Goal: Transaction & Acquisition: Purchase product/service

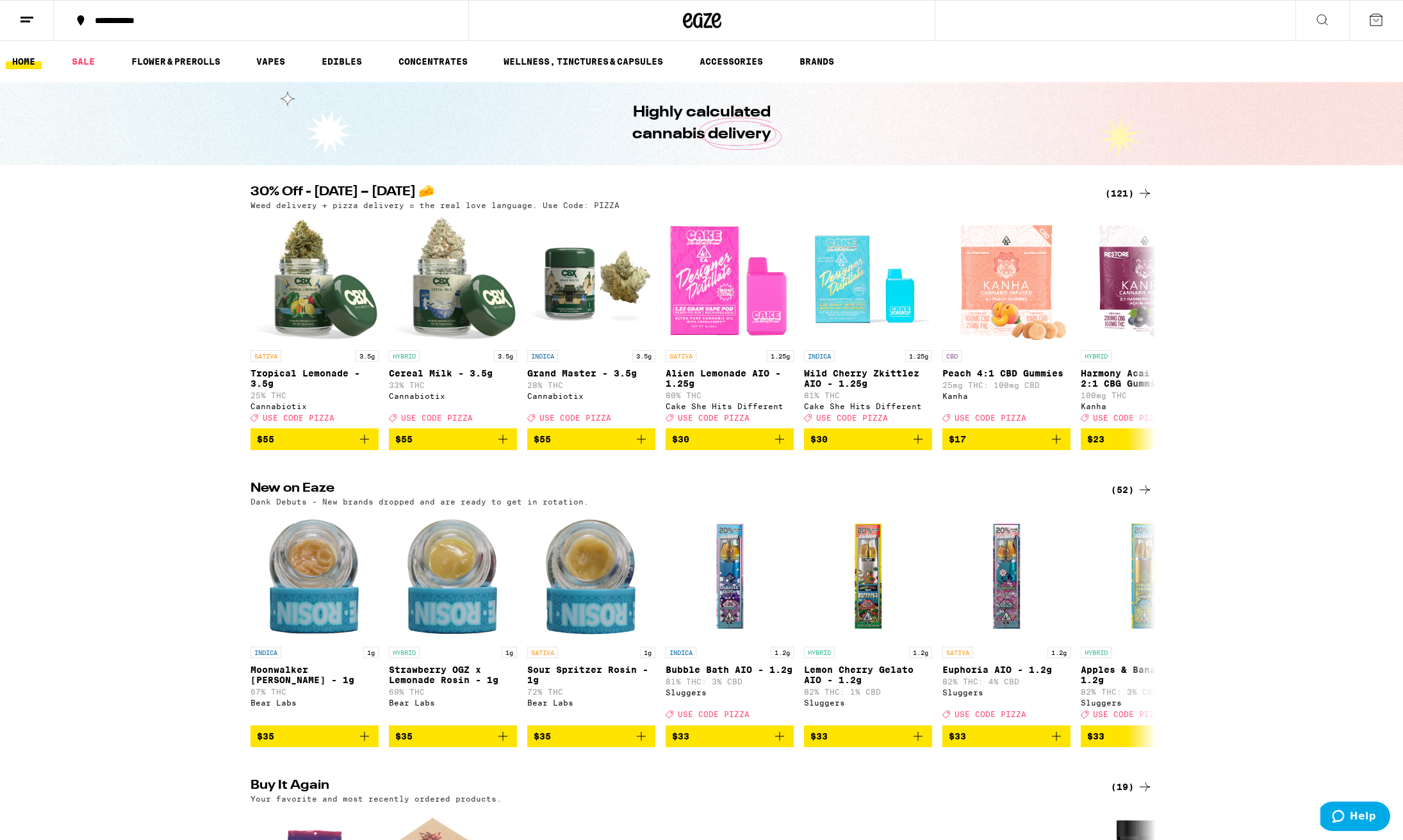
click at [1121, 194] on div "(121)" at bounding box center [1129, 194] width 48 height 16
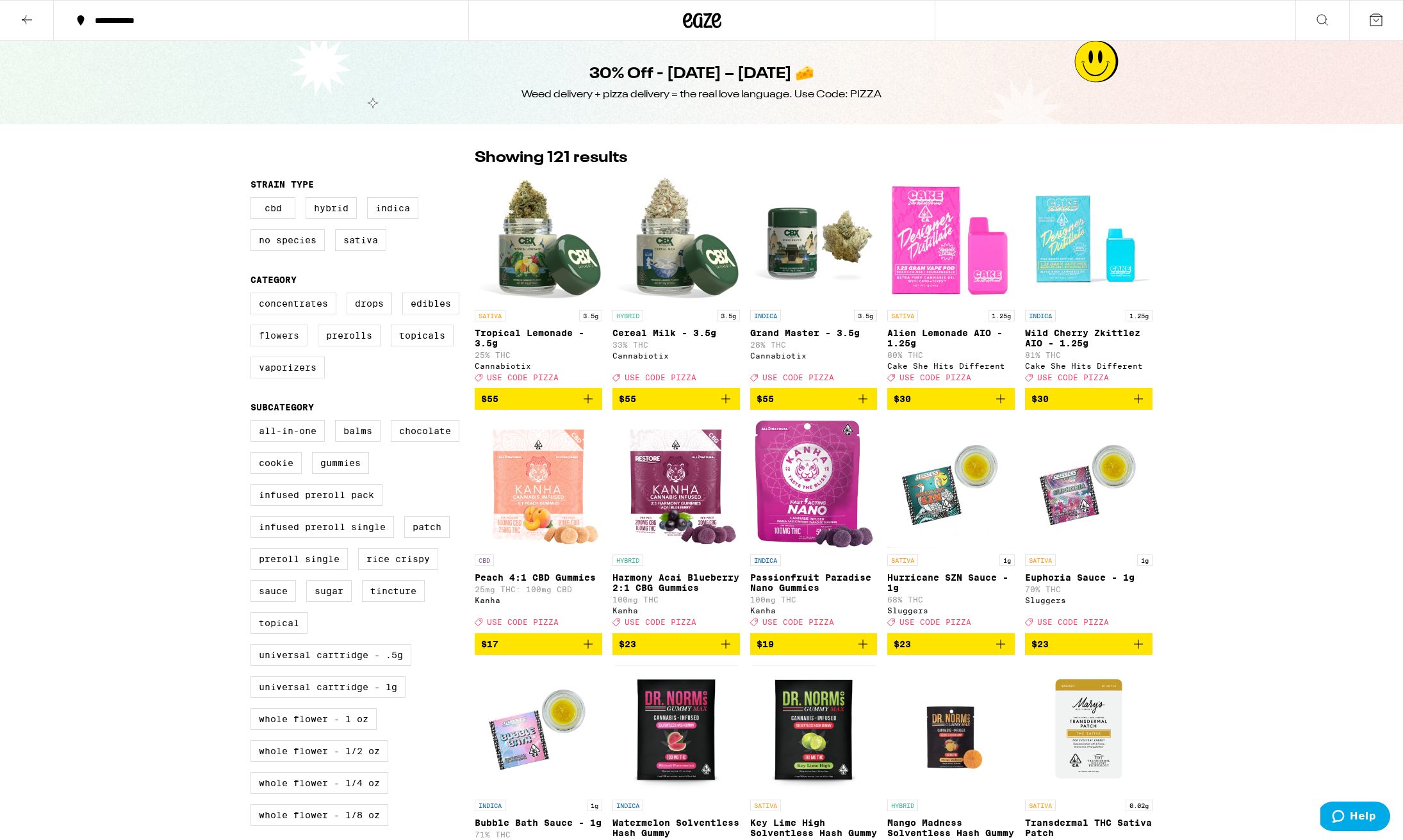
click at [287, 345] on label "Flowers" at bounding box center [278, 335] width 57 height 22
click at [254, 295] on input "Flowers" at bounding box center [253, 295] width 1 height 1
checkbox input "true"
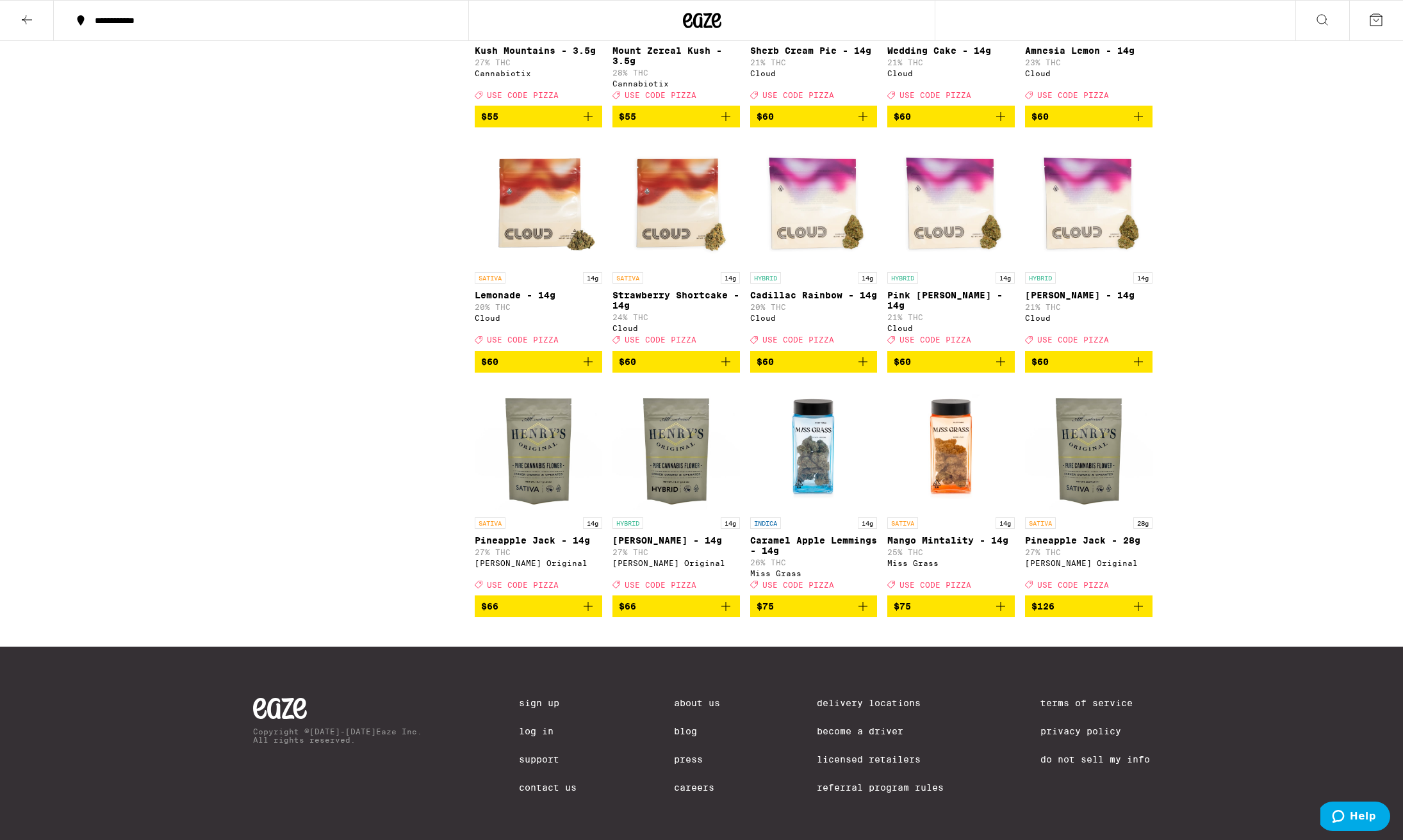
scroll to position [1258, 0]
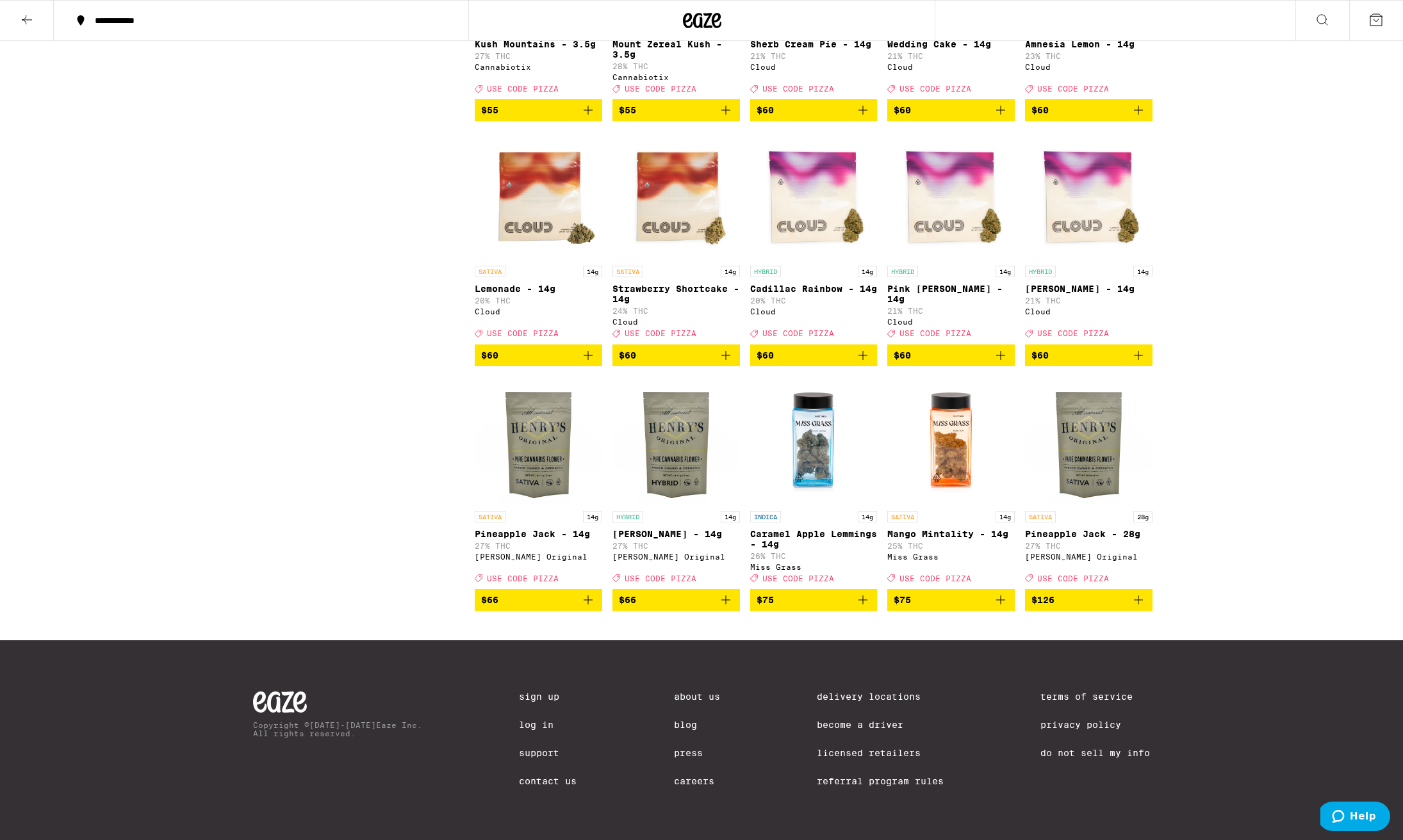
click at [549, 494] on img "Open page for Pineapple Jack - 14g from Henry's Original" at bounding box center [539, 441] width 128 height 128
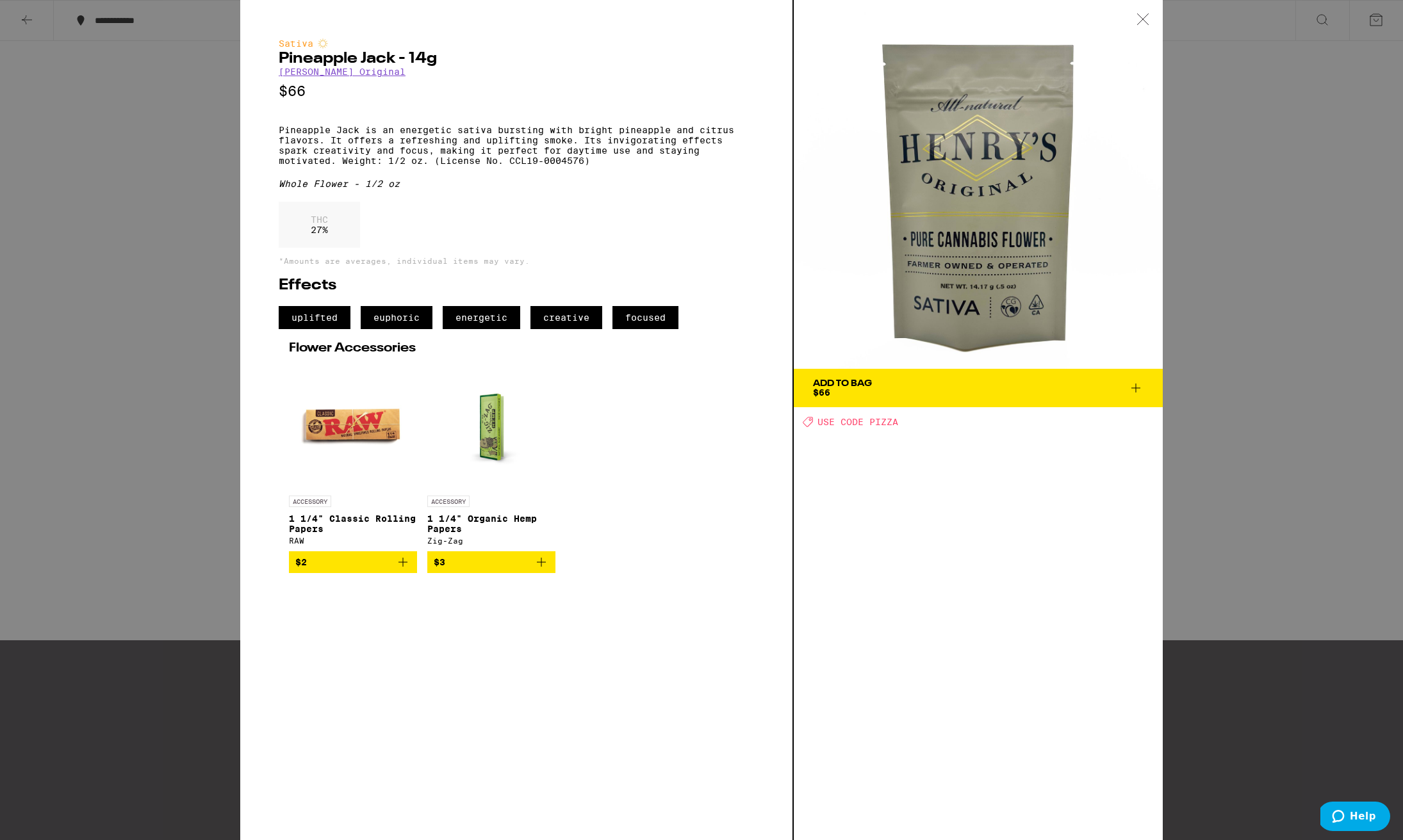
click at [1265, 273] on div "Sativa Pineapple Jack - 14g [PERSON_NAME] Original $66 Pineapple Jack is an ene…" at bounding box center [702, 420] width 1403 height 840
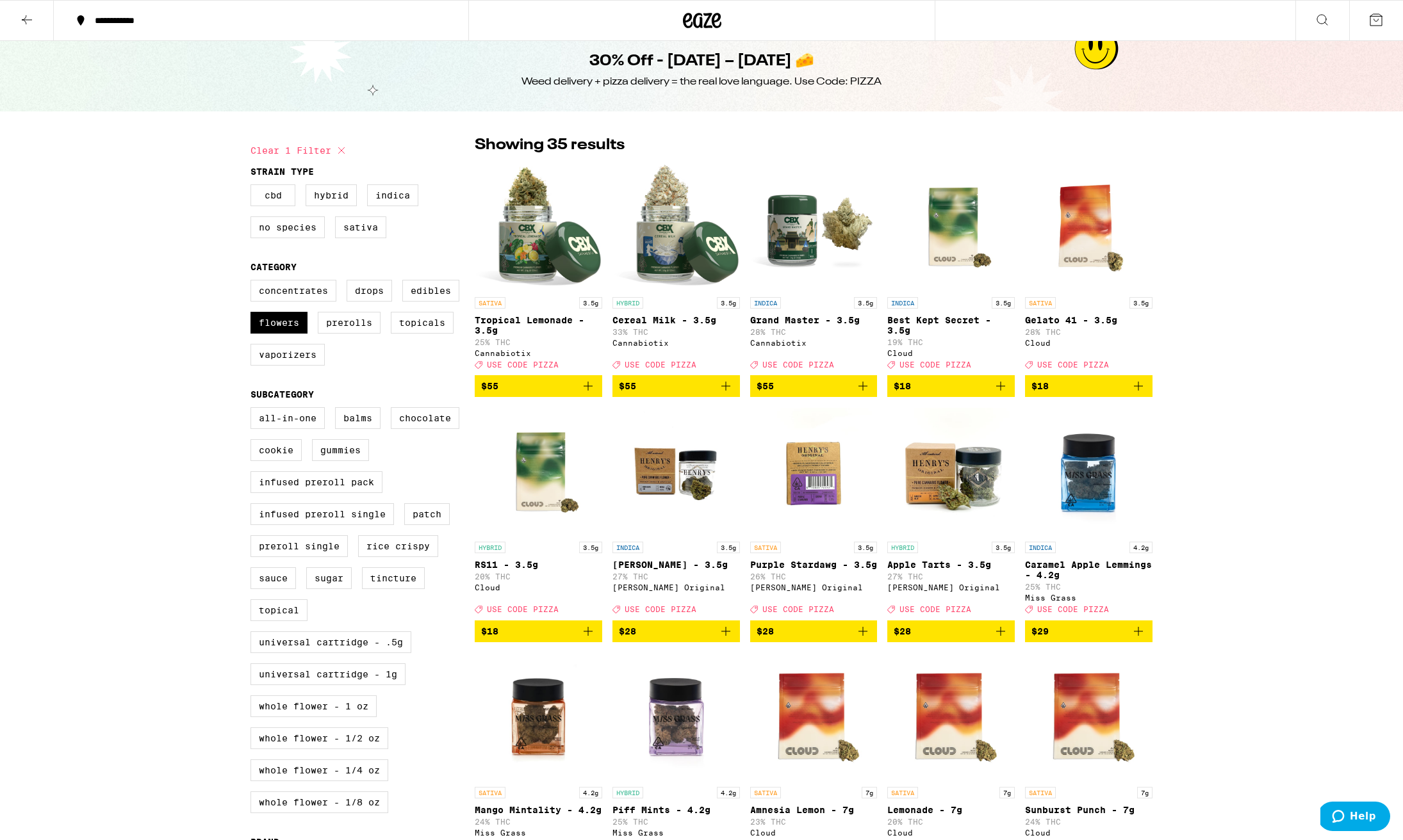
scroll to position [14, 0]
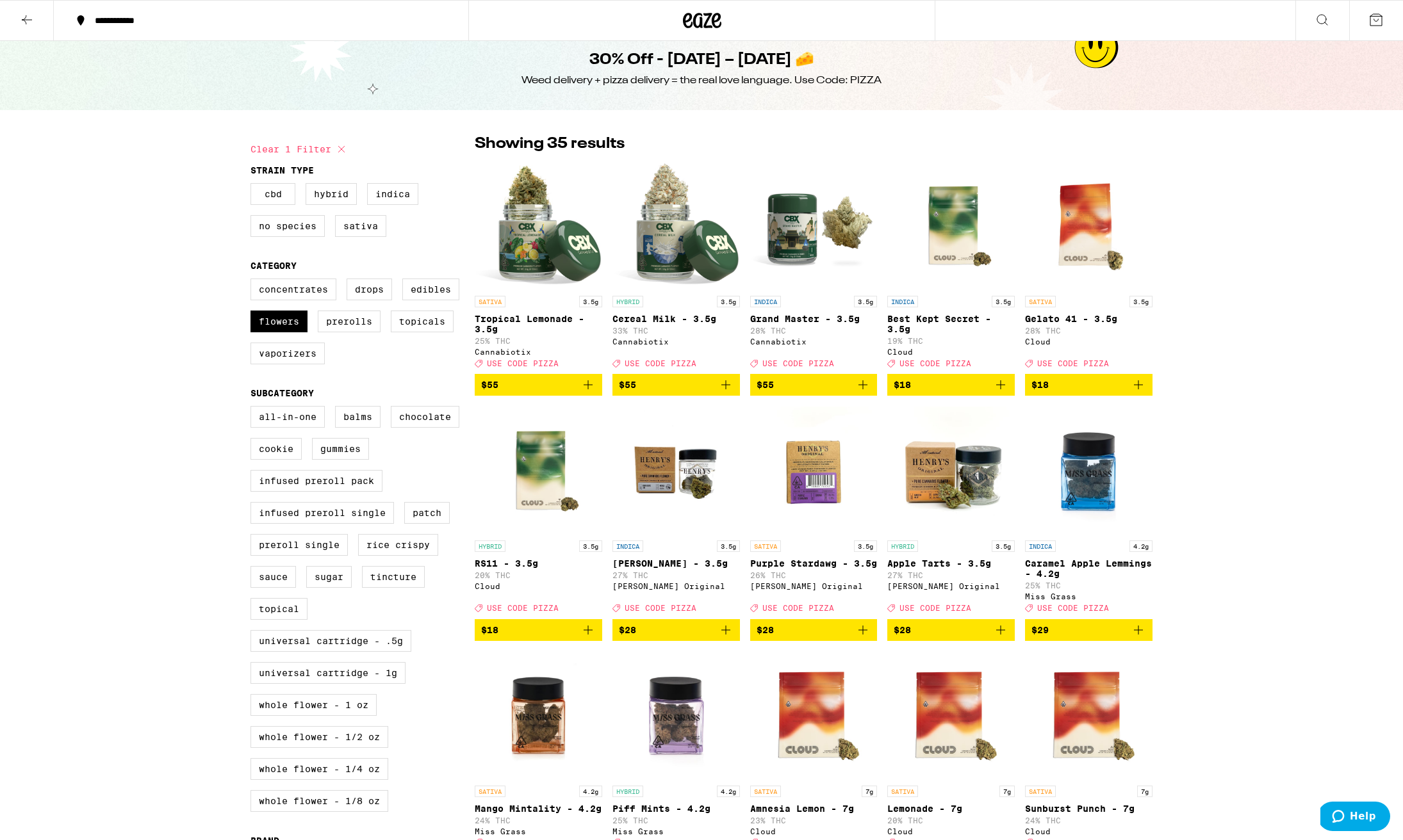
click at [23, 19] on icon at bounding box center [27, 20] width 10 height 9
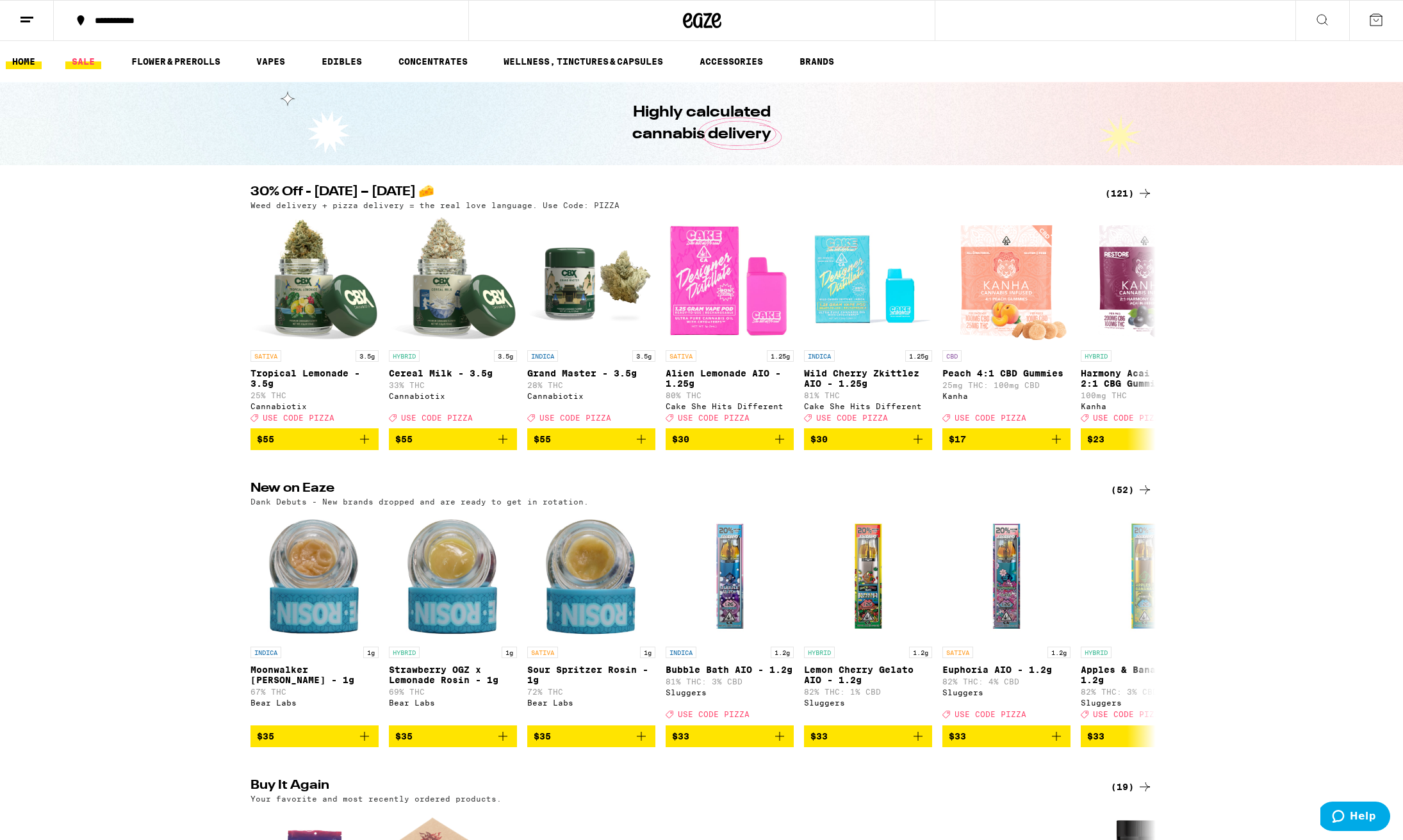
click at [85, 63] on link "SALE" at bounding box center [83, 62] width 36 height 16
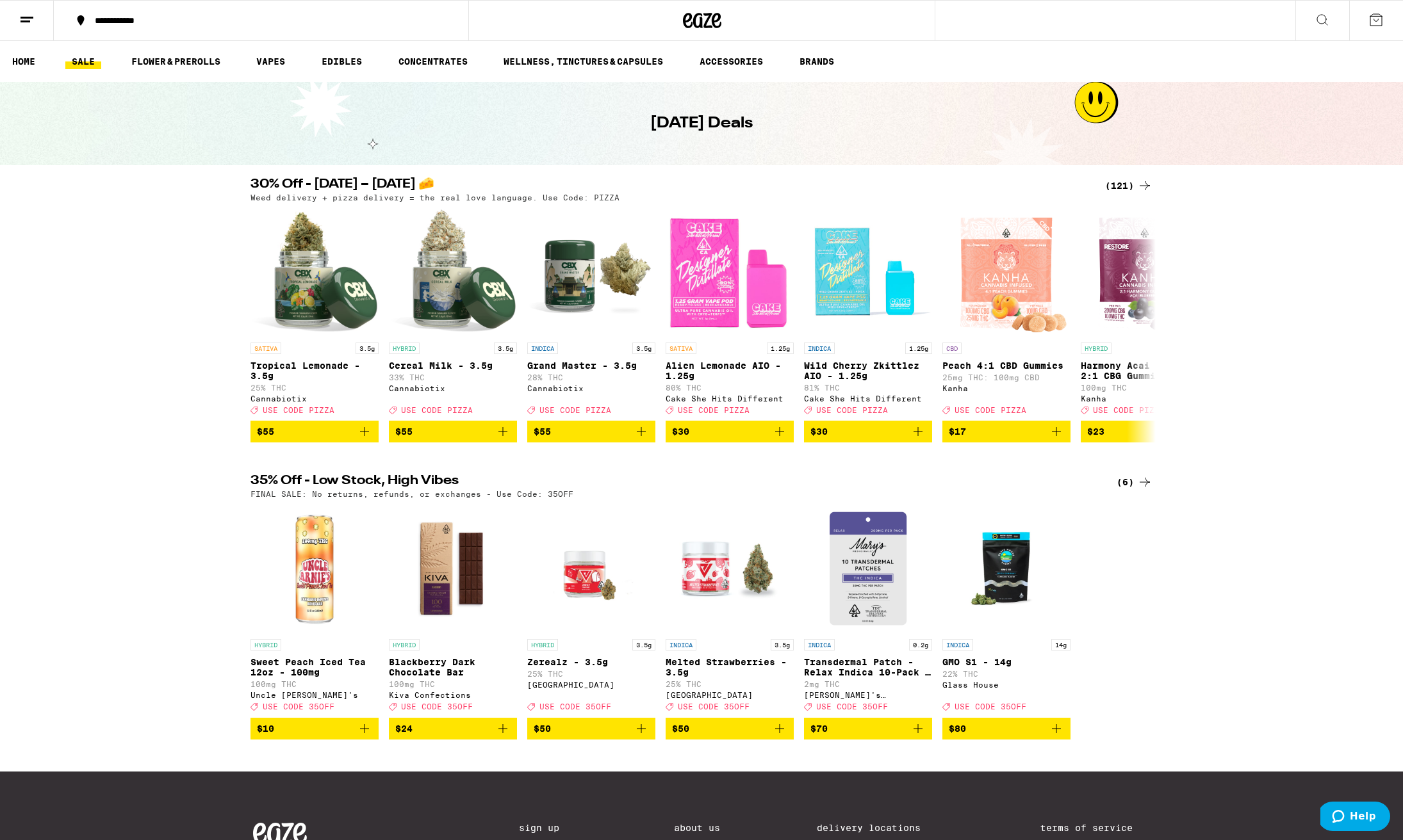
click at [1127, 490] on div "(6)" at bounding box center [1134, 482] width 36 height 16
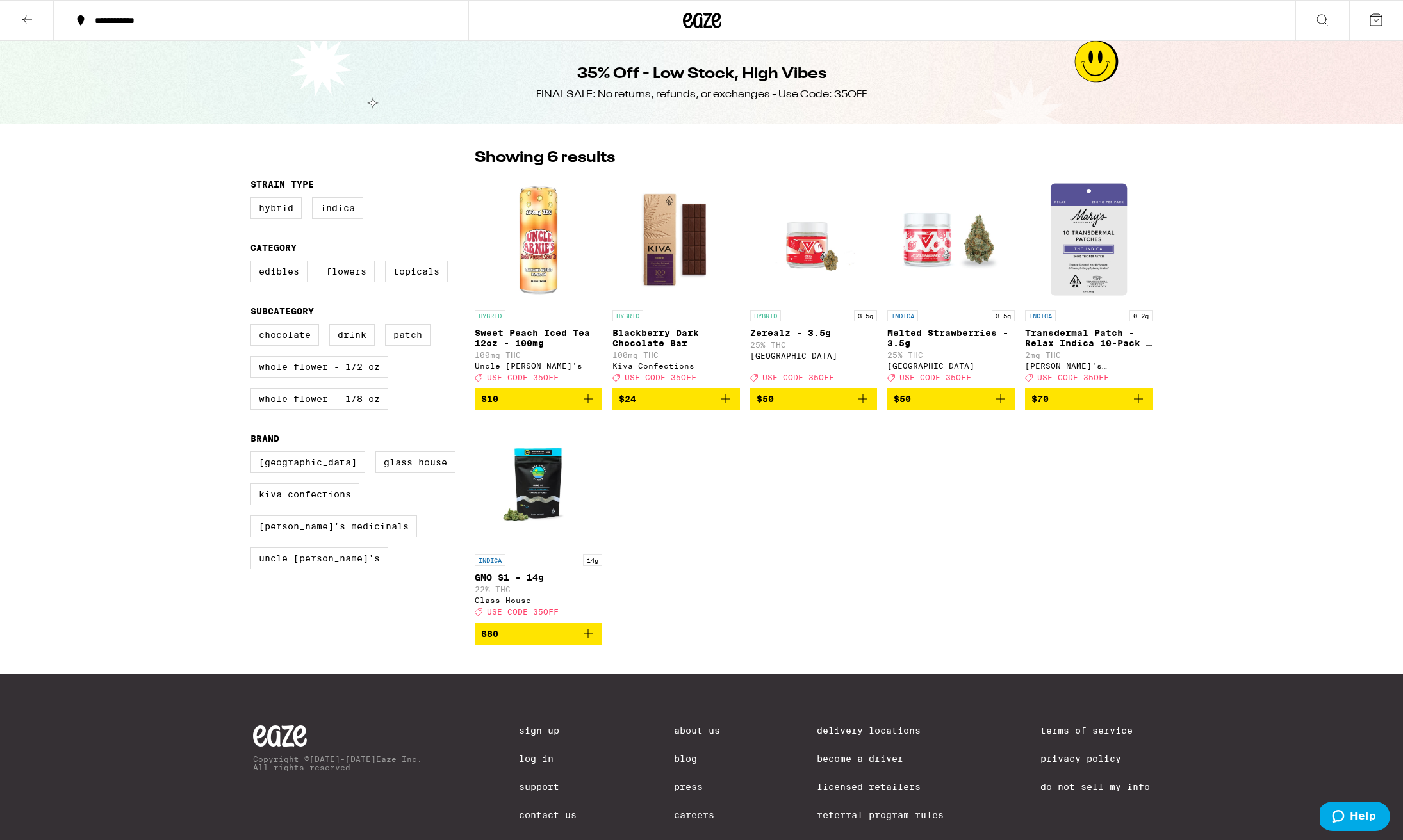
click at [25, 17] on icon at bounding box center [27, 20] width 10 height 9
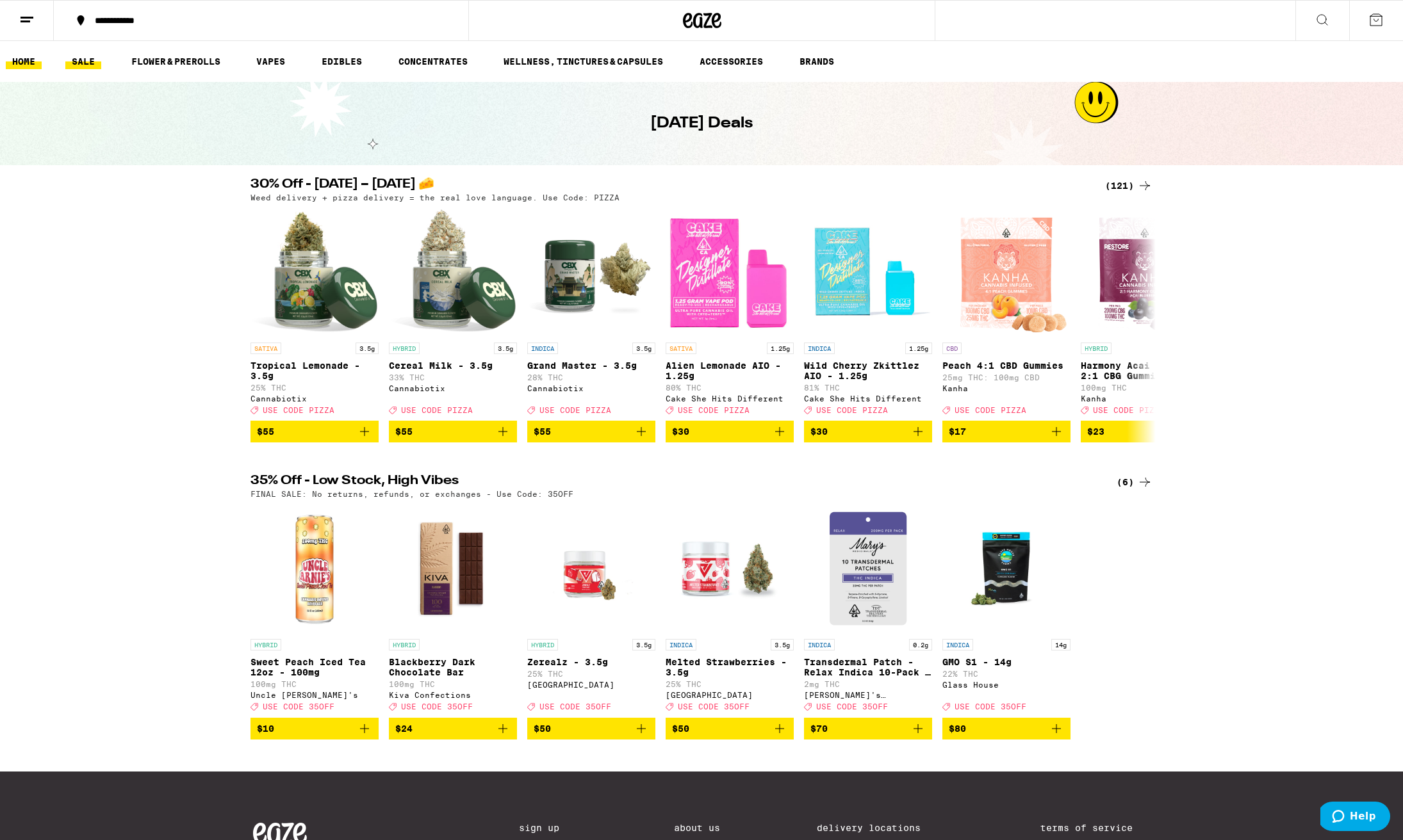
click at [22, 59] on link "HOME" at bounding box center [23, 62] width 36 height 16
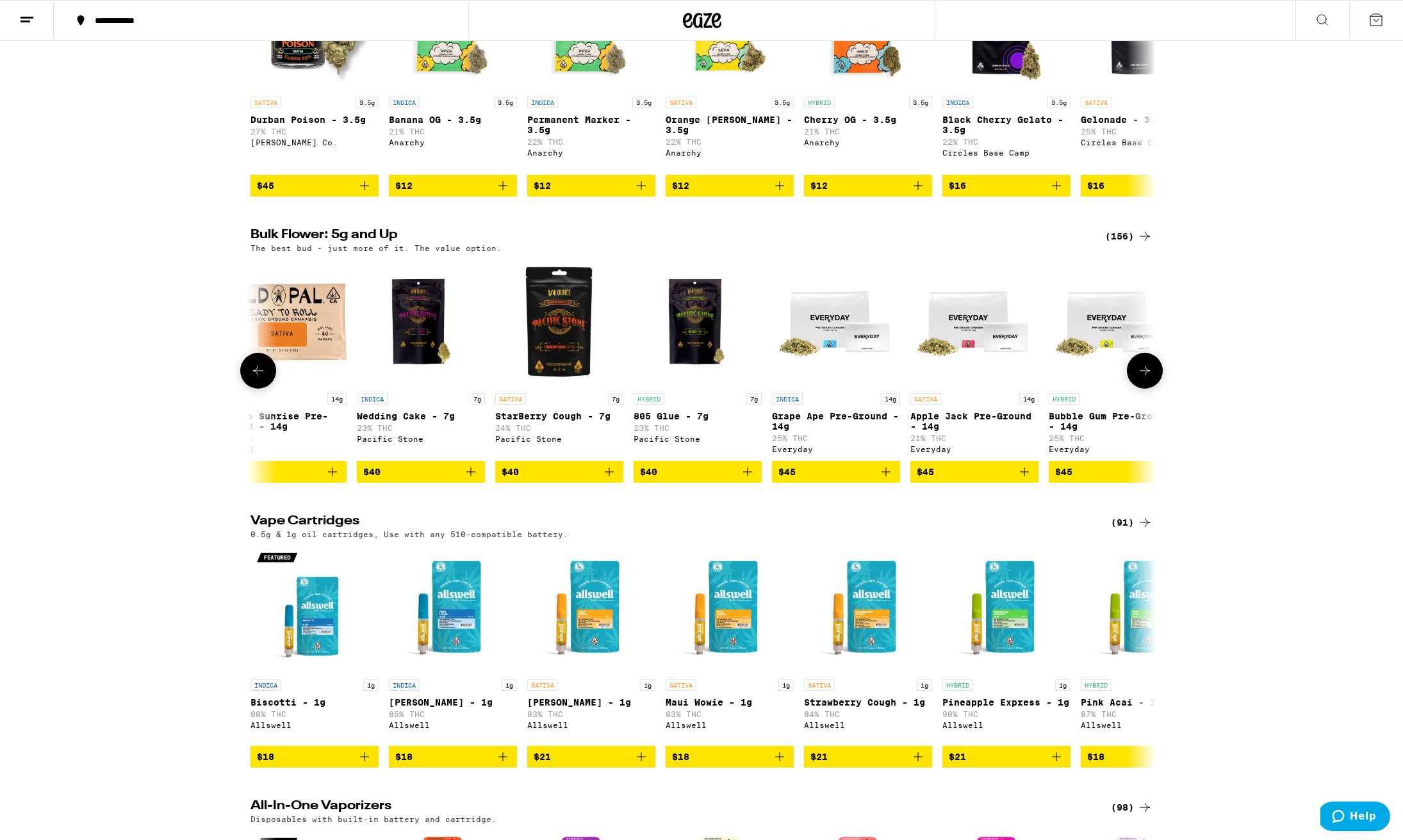
scroll to position [0, 5280]
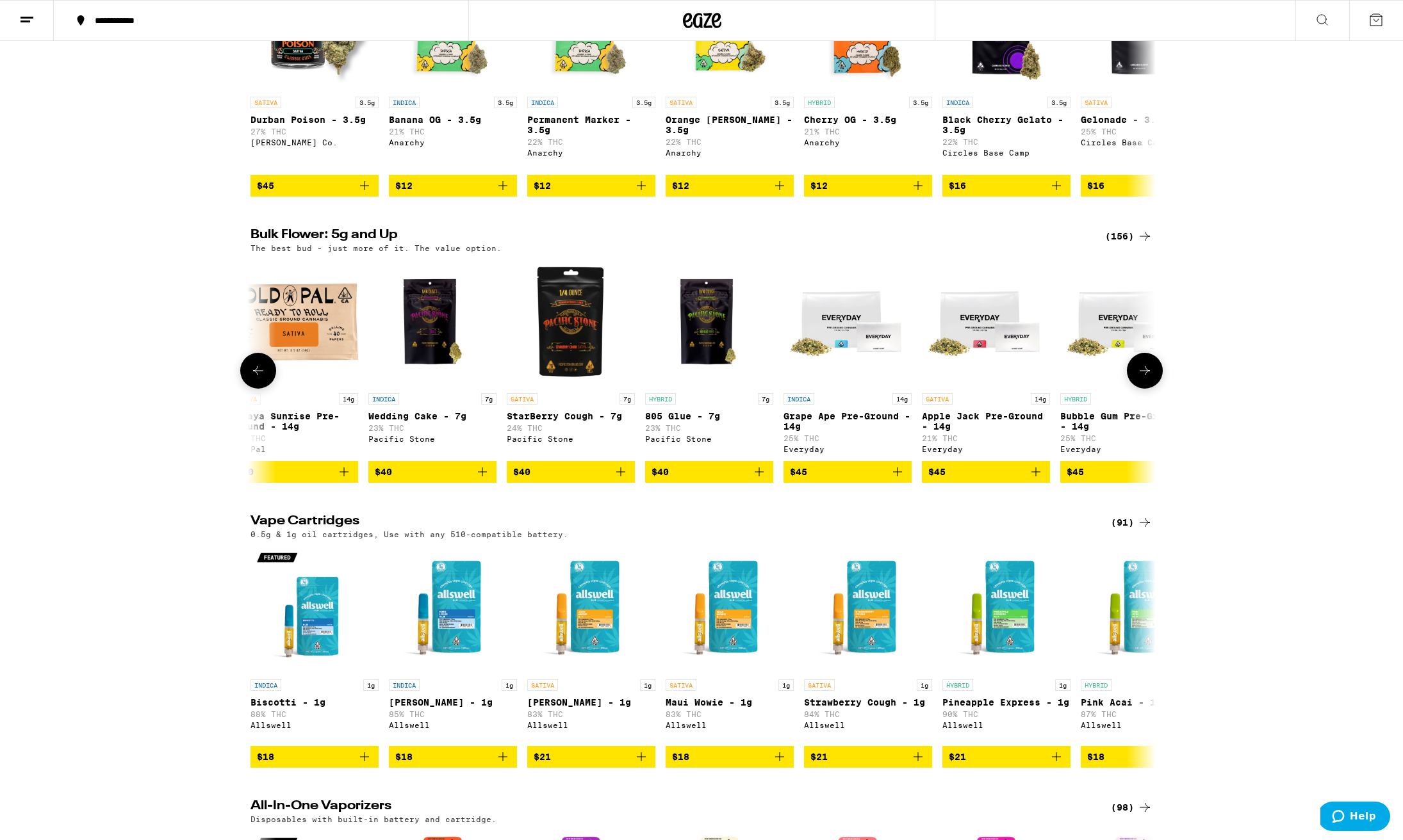
click at [1147, 379] on icon at bounding box center [1145, 371] width 16 height 16
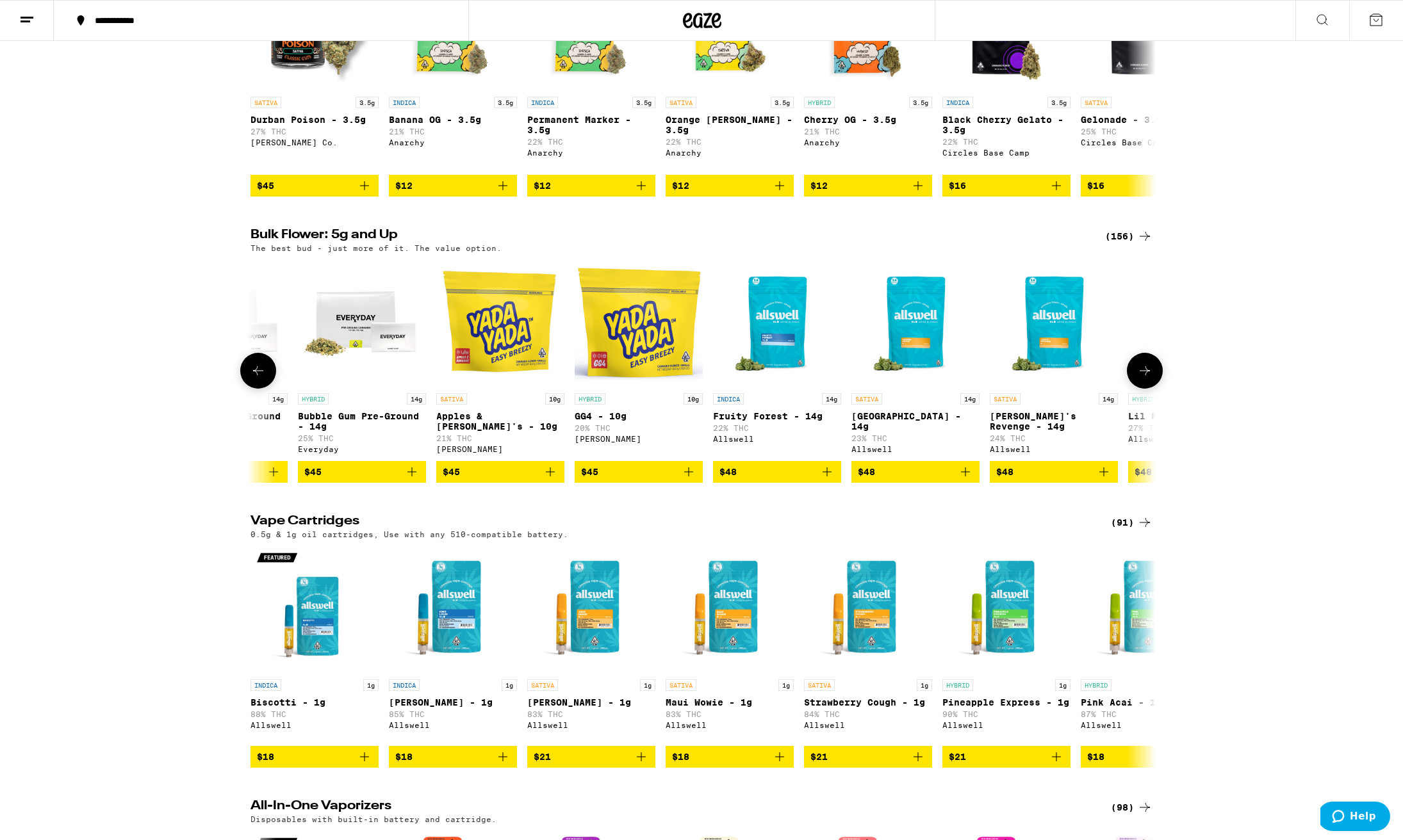
click at [1147, 379] on icon at bounding box center [1145, 371] width 16 height 16
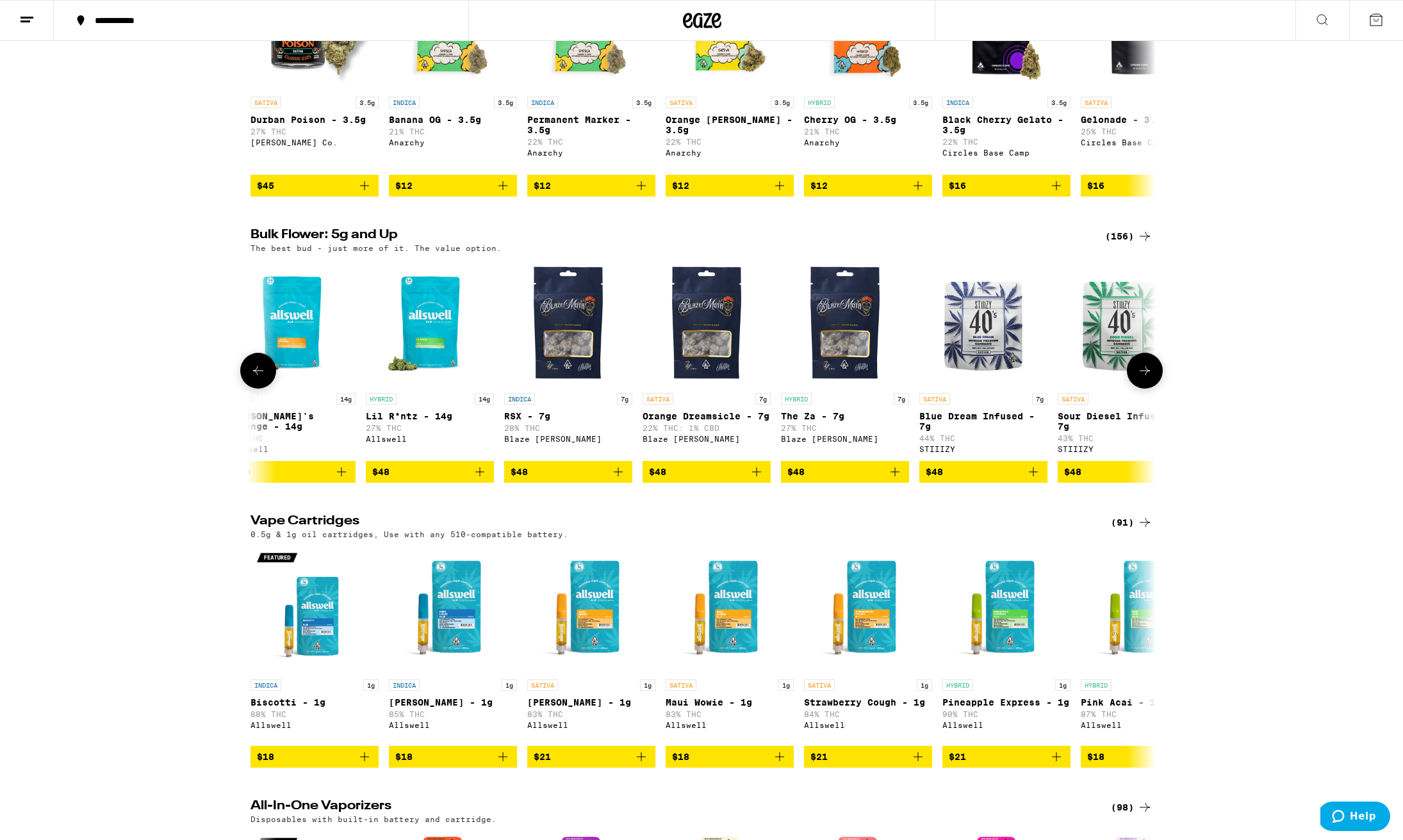
click at [1147, 379] on icon at bounding box center [1145, 371] width 16 height 16
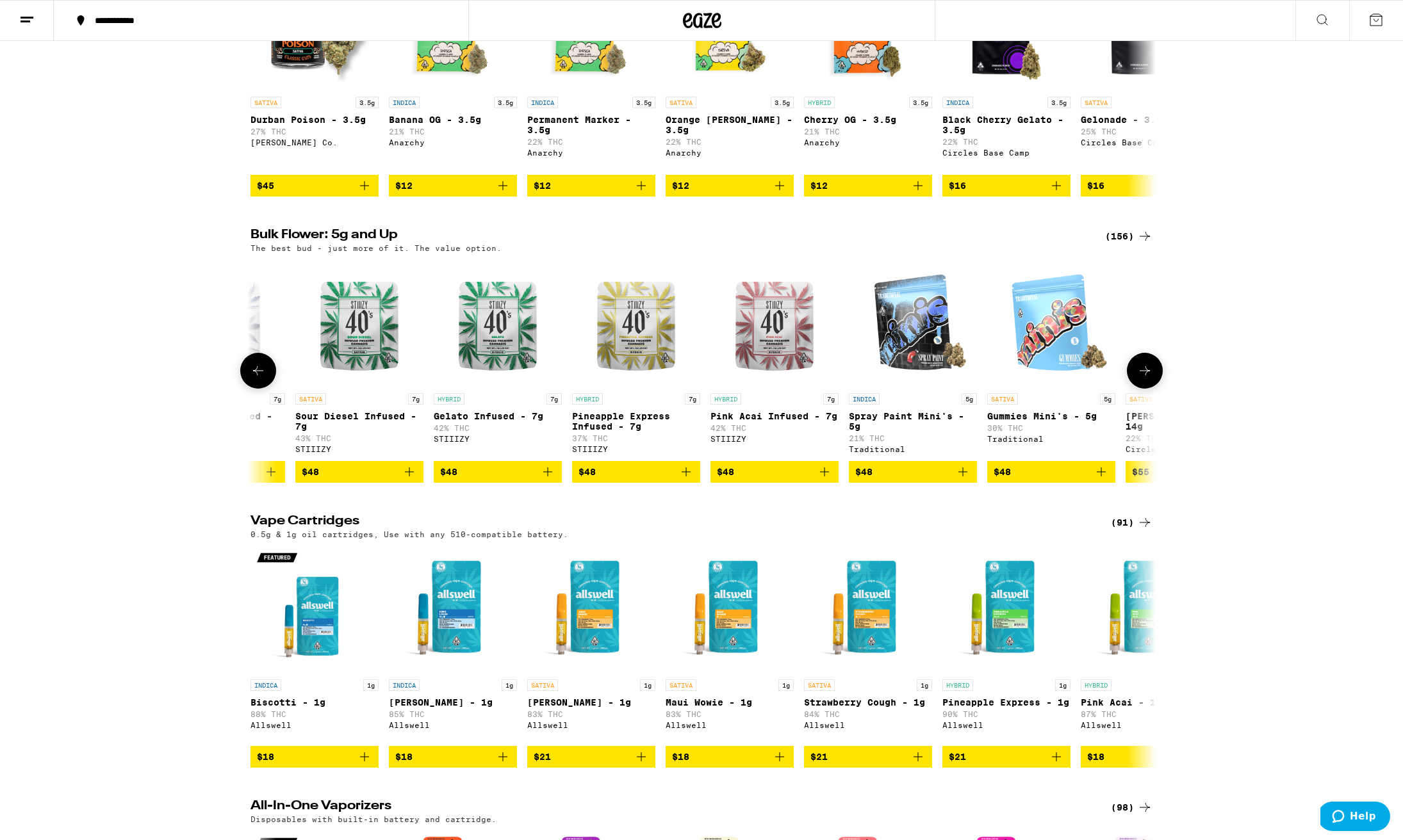
click at [1147, 379] on icon at bounding box center [1145, 371] width 16 height 16
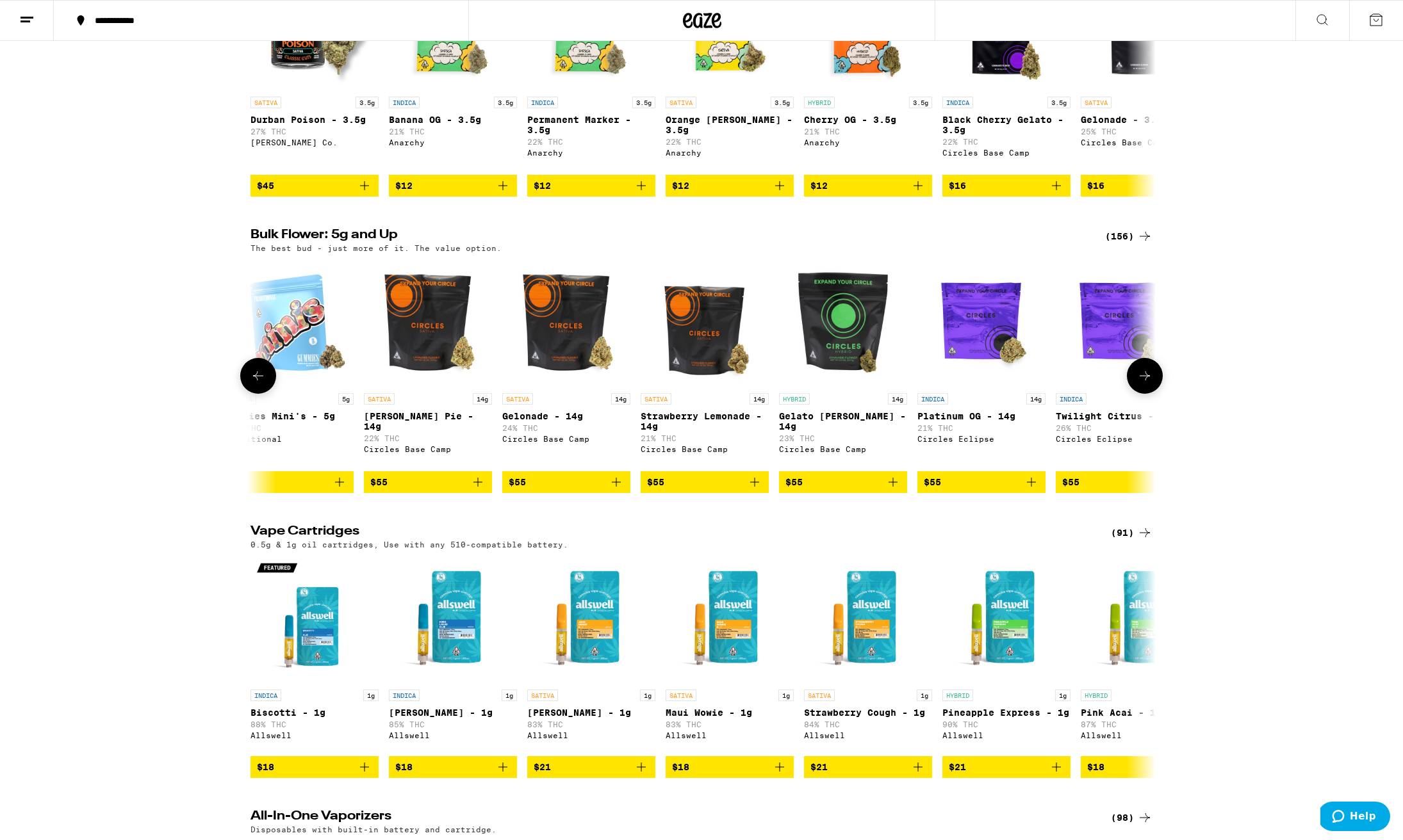
scroll to position [0, 8329]
click at [1147, 384] on icon at bounding box center [1145, 376] width 16 height 16
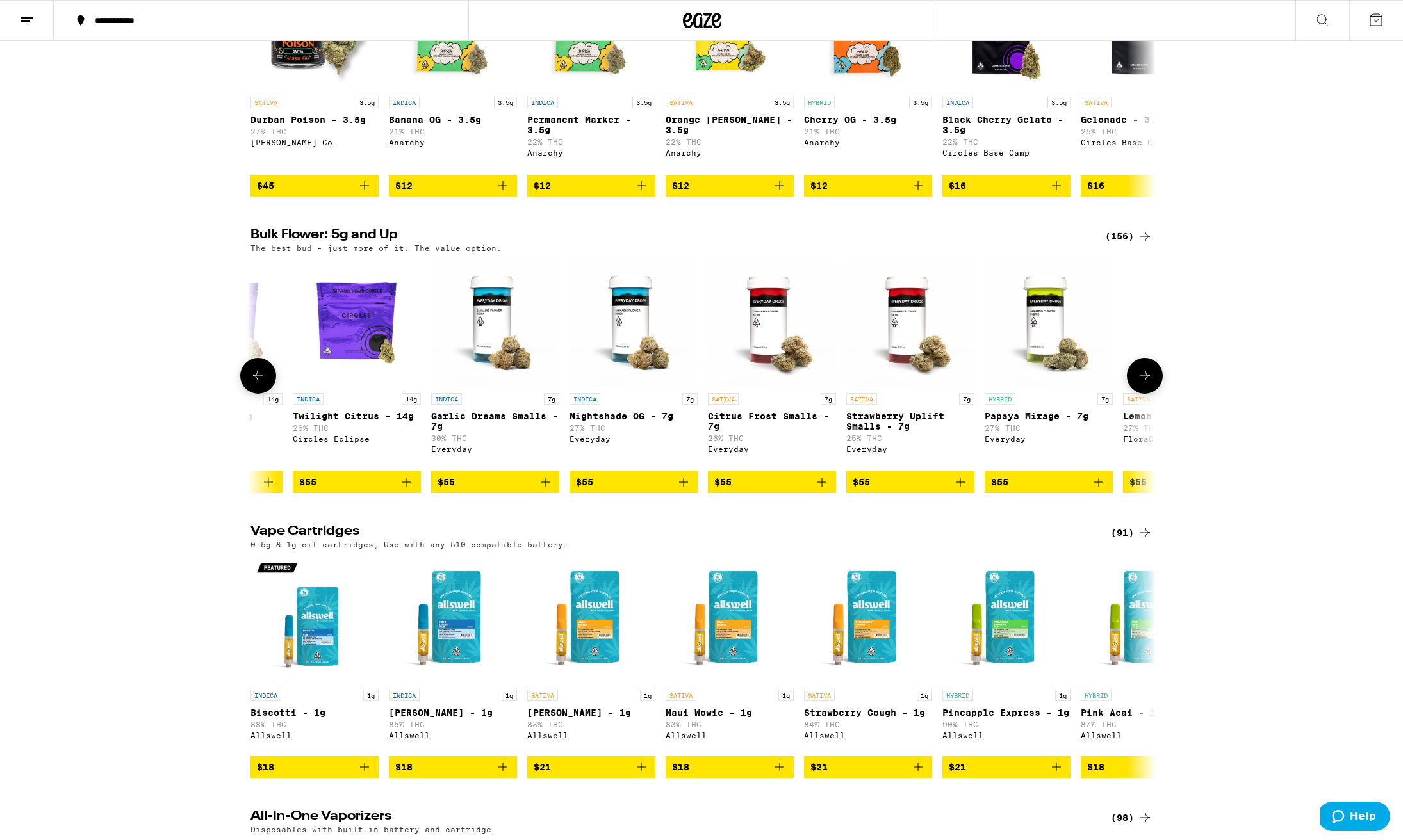
click at [1147, 384] on icon at bounding box center [1145, 376] width 16 height 16
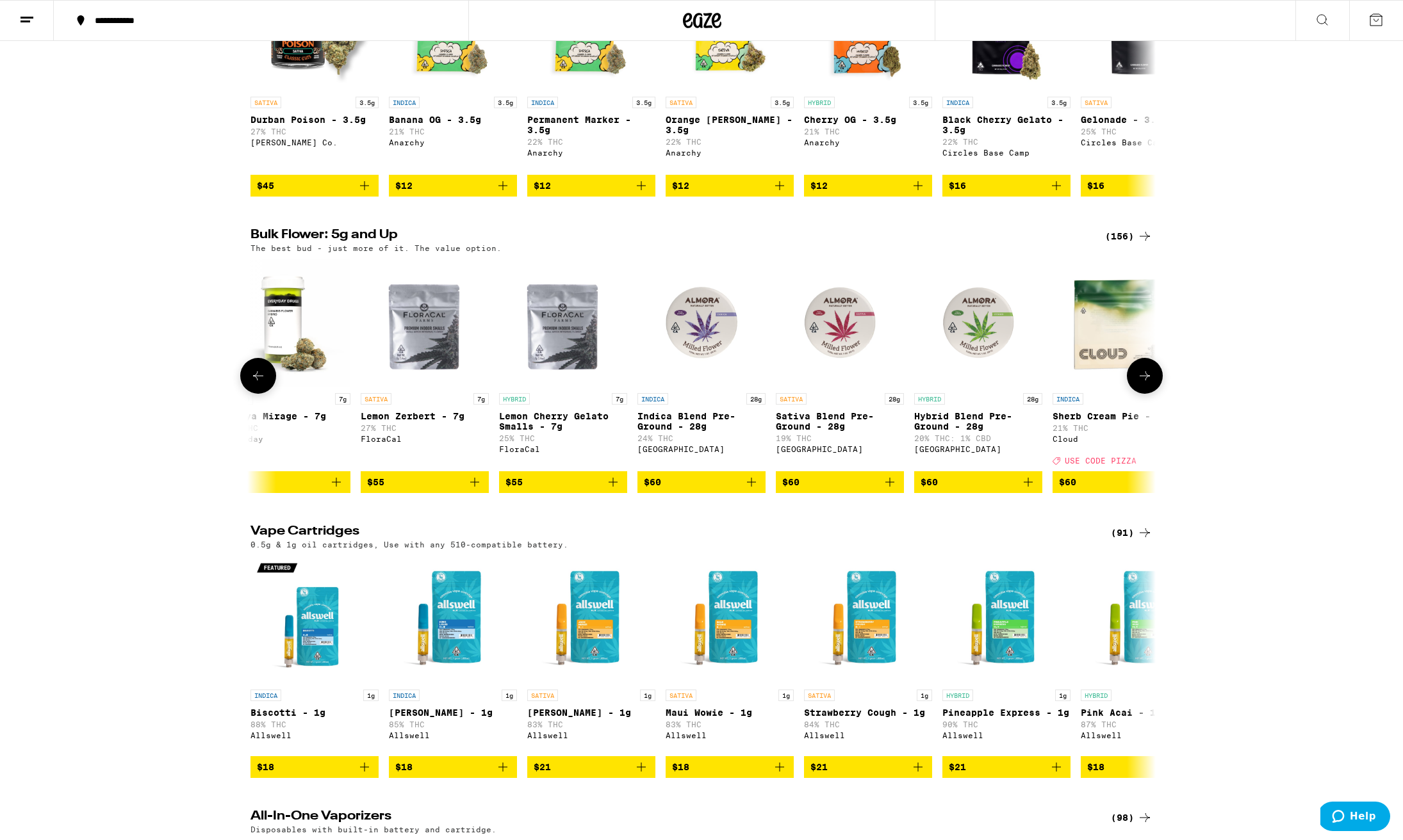
click at [1147, 384] on icon at bounding box center [1145, 376] width 16 height 16
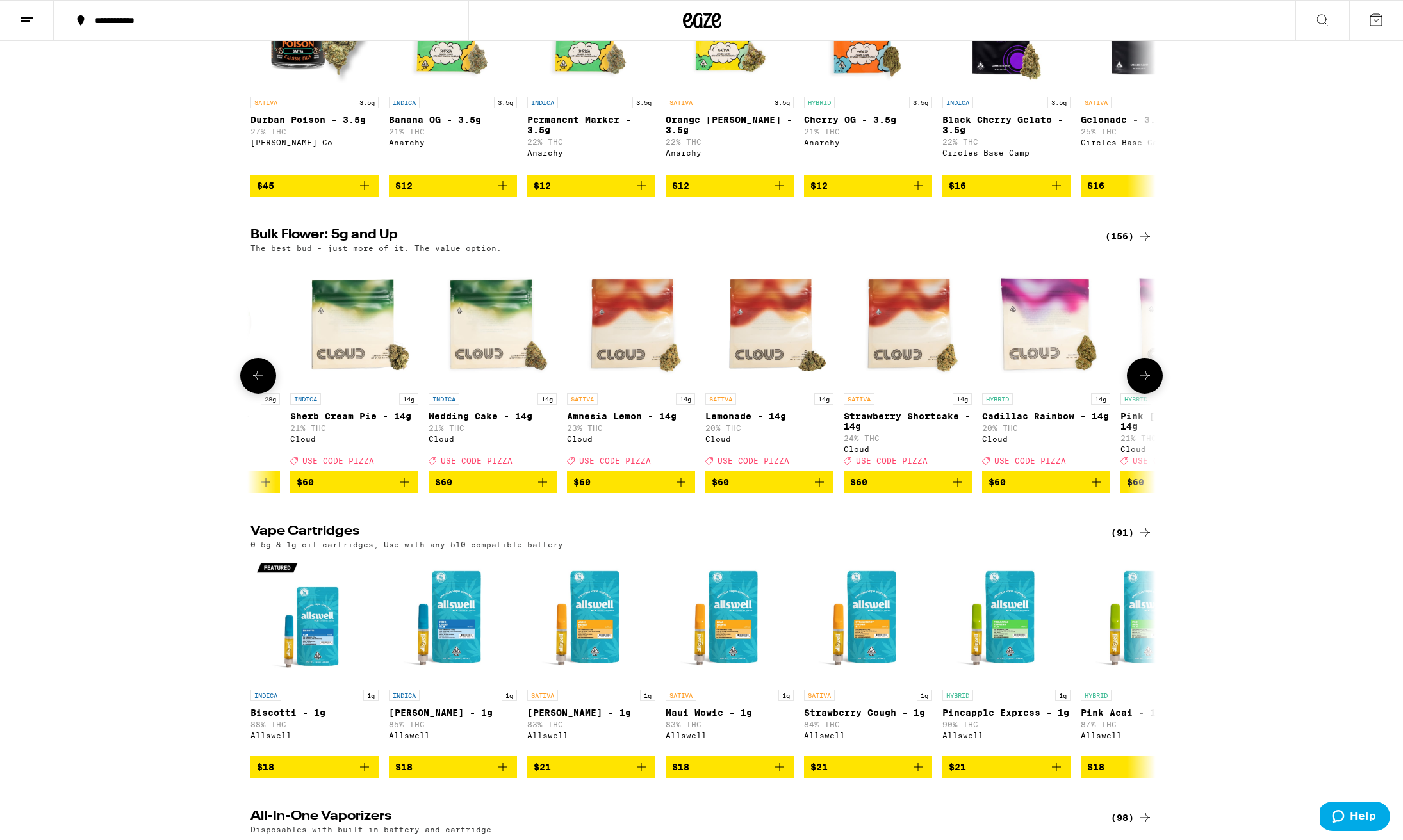
click at [1147, 384] on icon at bounding box center [1145, 376] width 16 height 16
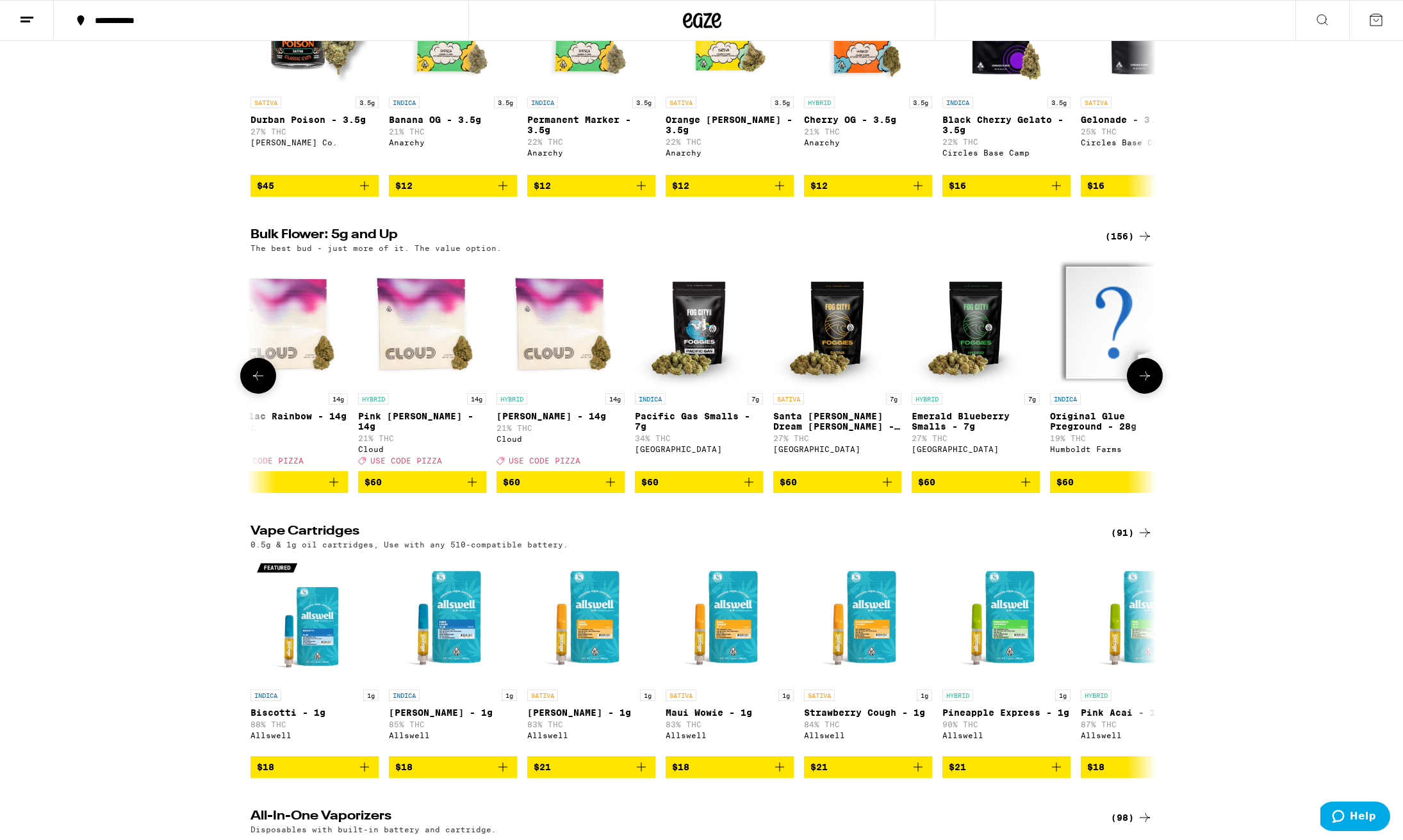
click at [1147, 384] on icon at bounding box center [1145, 376] width 16 height 16
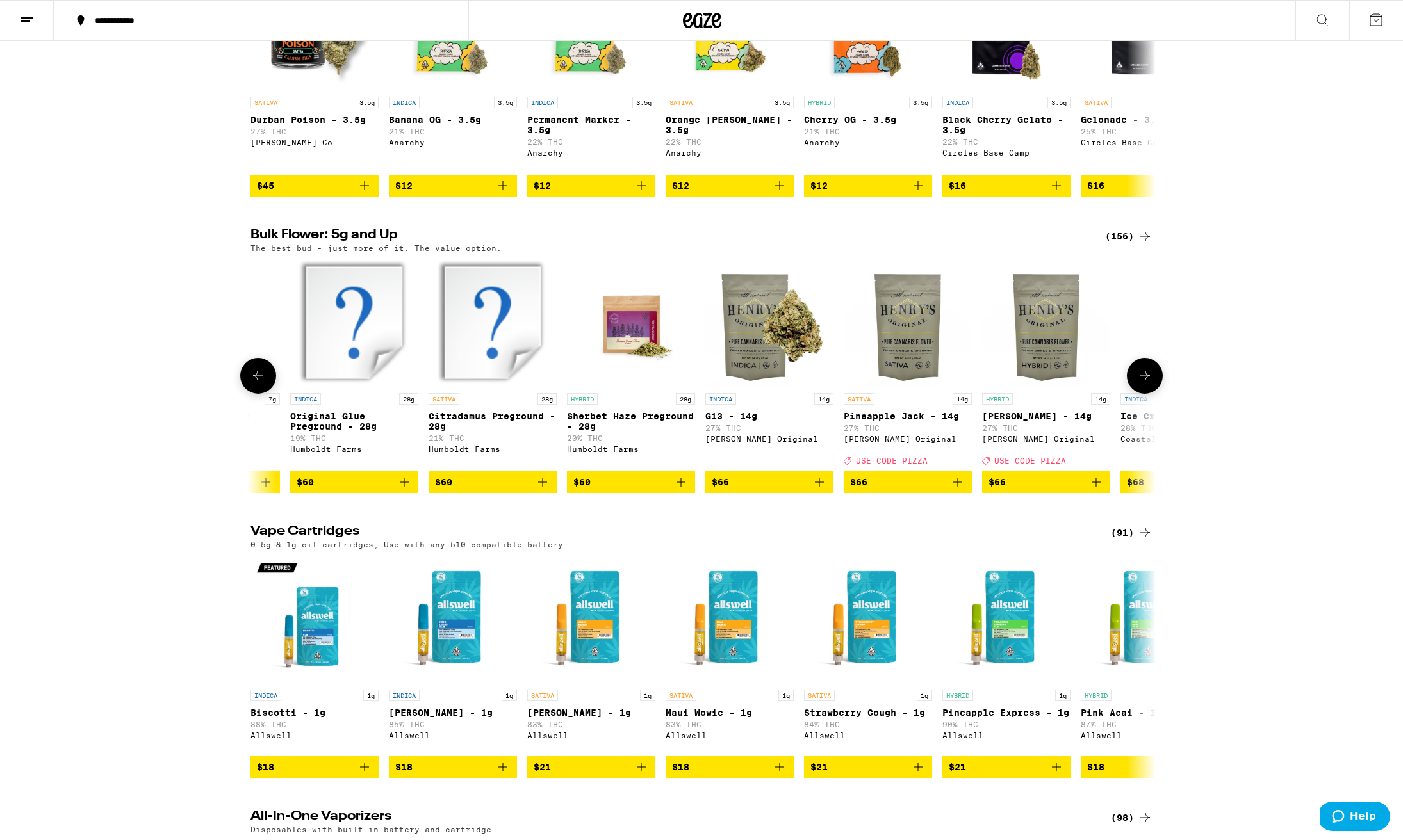
scroll to position [0, 12141]
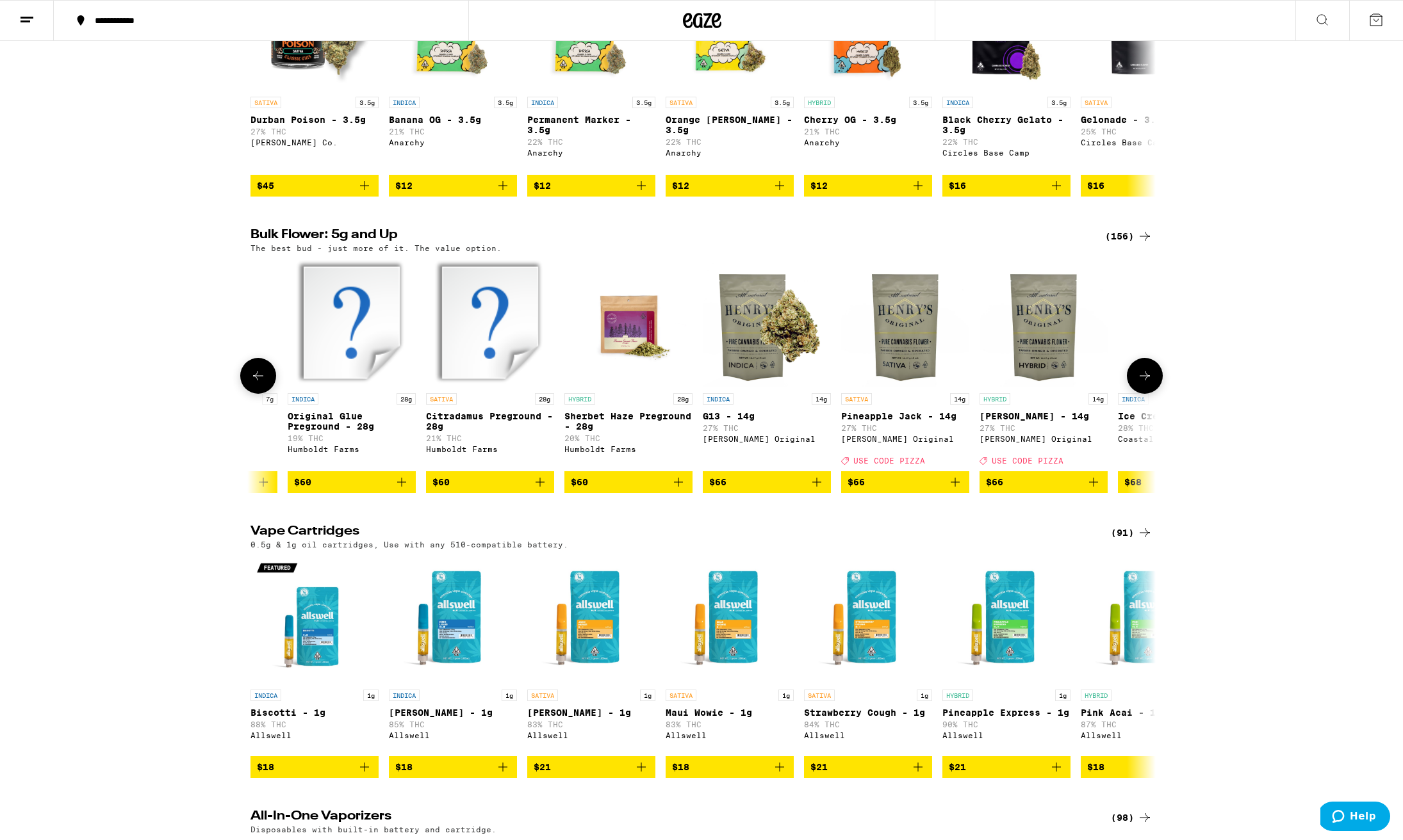
click at [750, 379] on img "Open page for G13 - 14g from Henry's Original" at bounding box center [767, 323] width 128 height 128
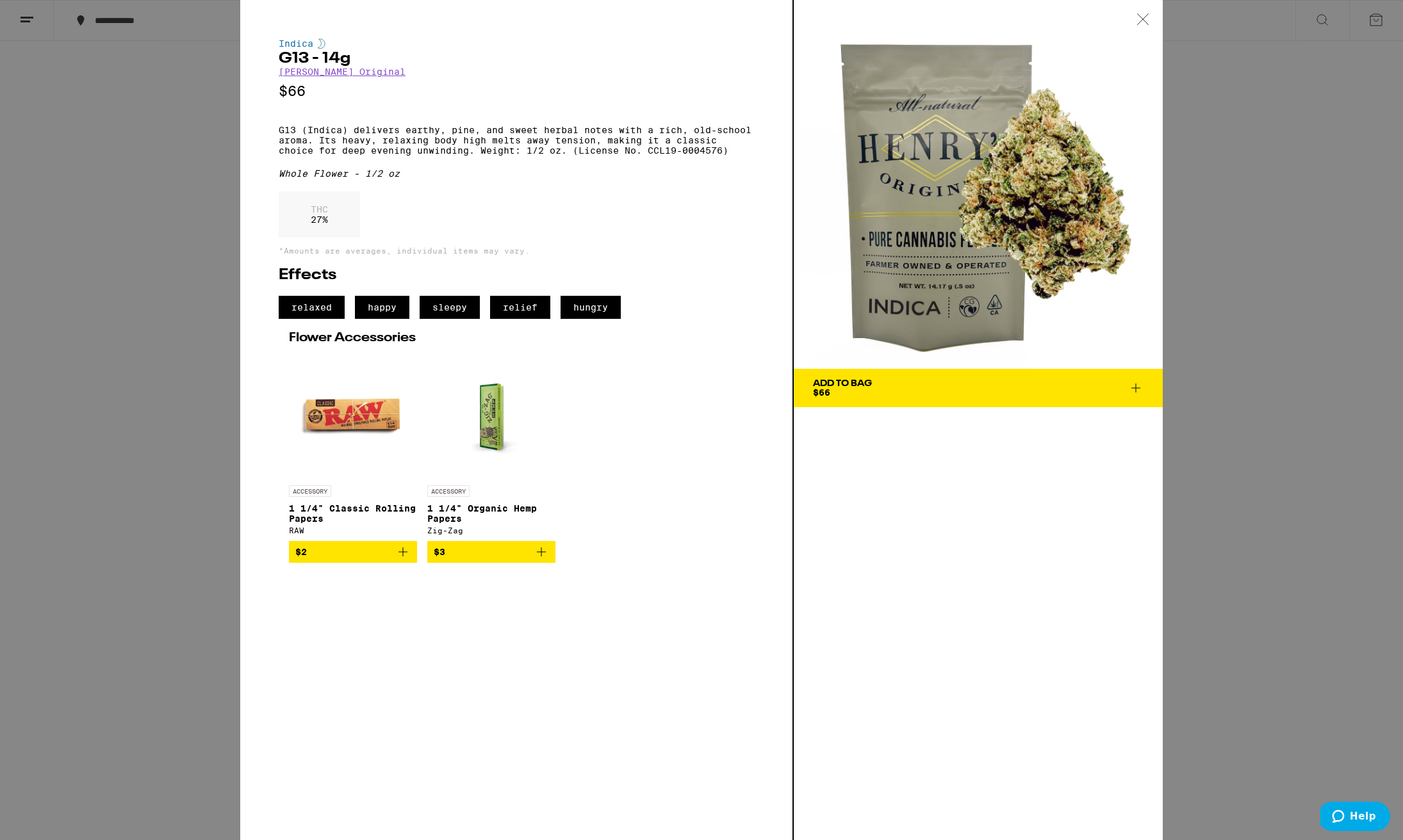
click at [1308, 429] on div "Indica G13 - 14g [PERSON_NAME] Original $66 G13 (Indica) delivers earthy, pine,…" at bounding box center [702, 420] width 1403 height 840
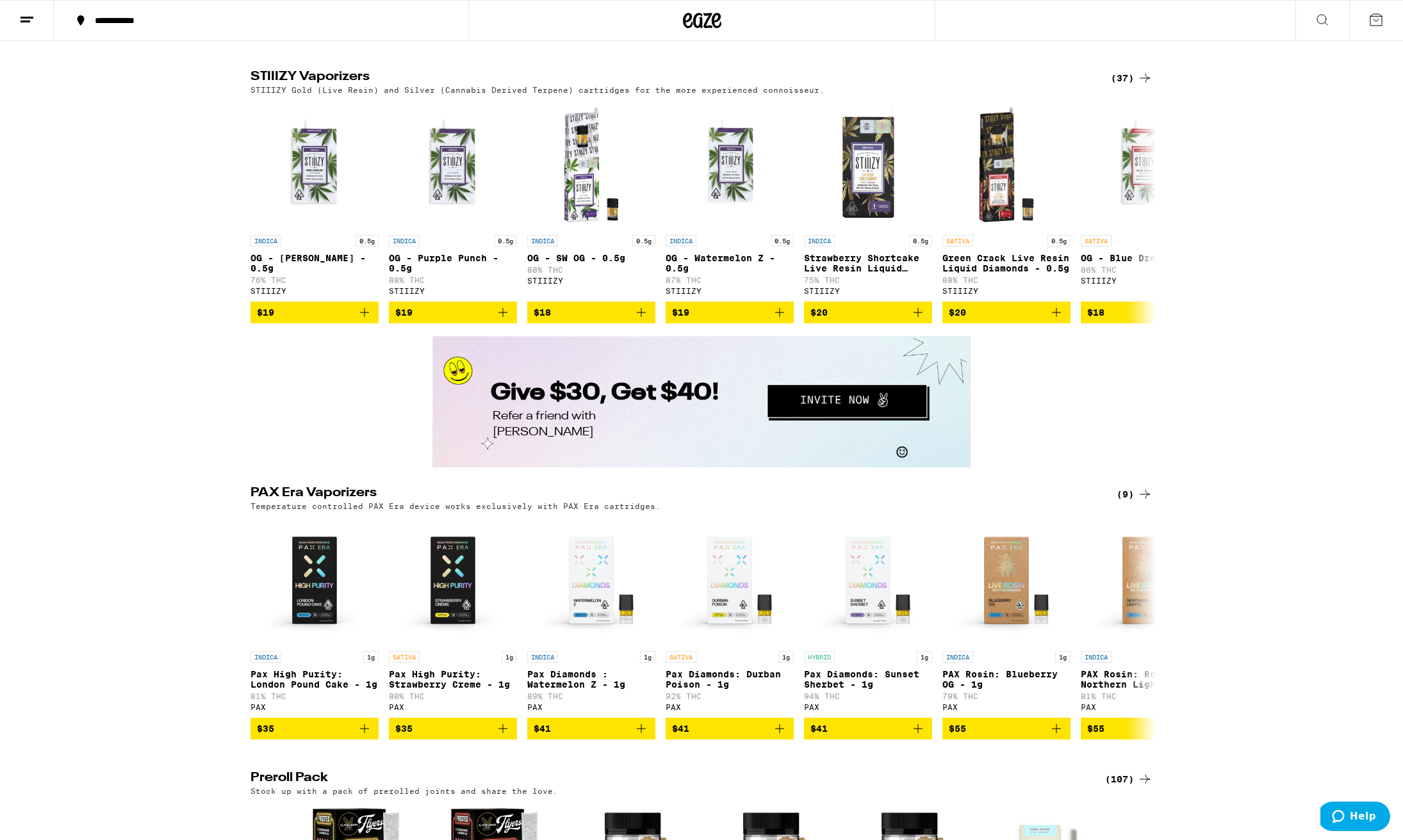
scroll to position [2157, 0]
